Goal: Transaction & Acquisition: Purchase product/service

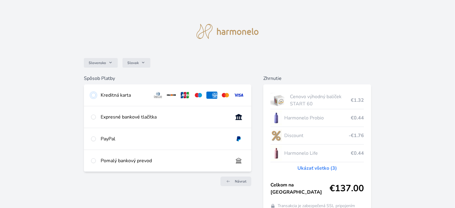
click at [95, 95] on input "radio" at bounding box center [93, 95] width 5 height 5
radio input "true"
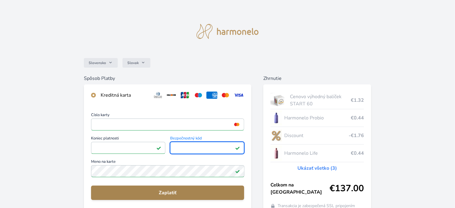
click at [146, 192] on span "Zaplatiť" at bounding box center [168, 192] width 144 height 7
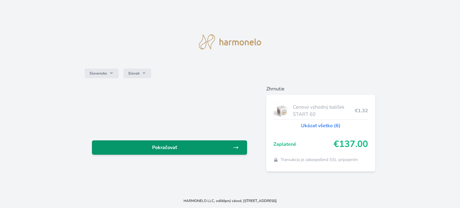
click at [153, 148] on span "Pokračovať" at bounding box center [165, 147] width 136 height 7
